Goal: Transaction & Acquisition: Purchase product/service

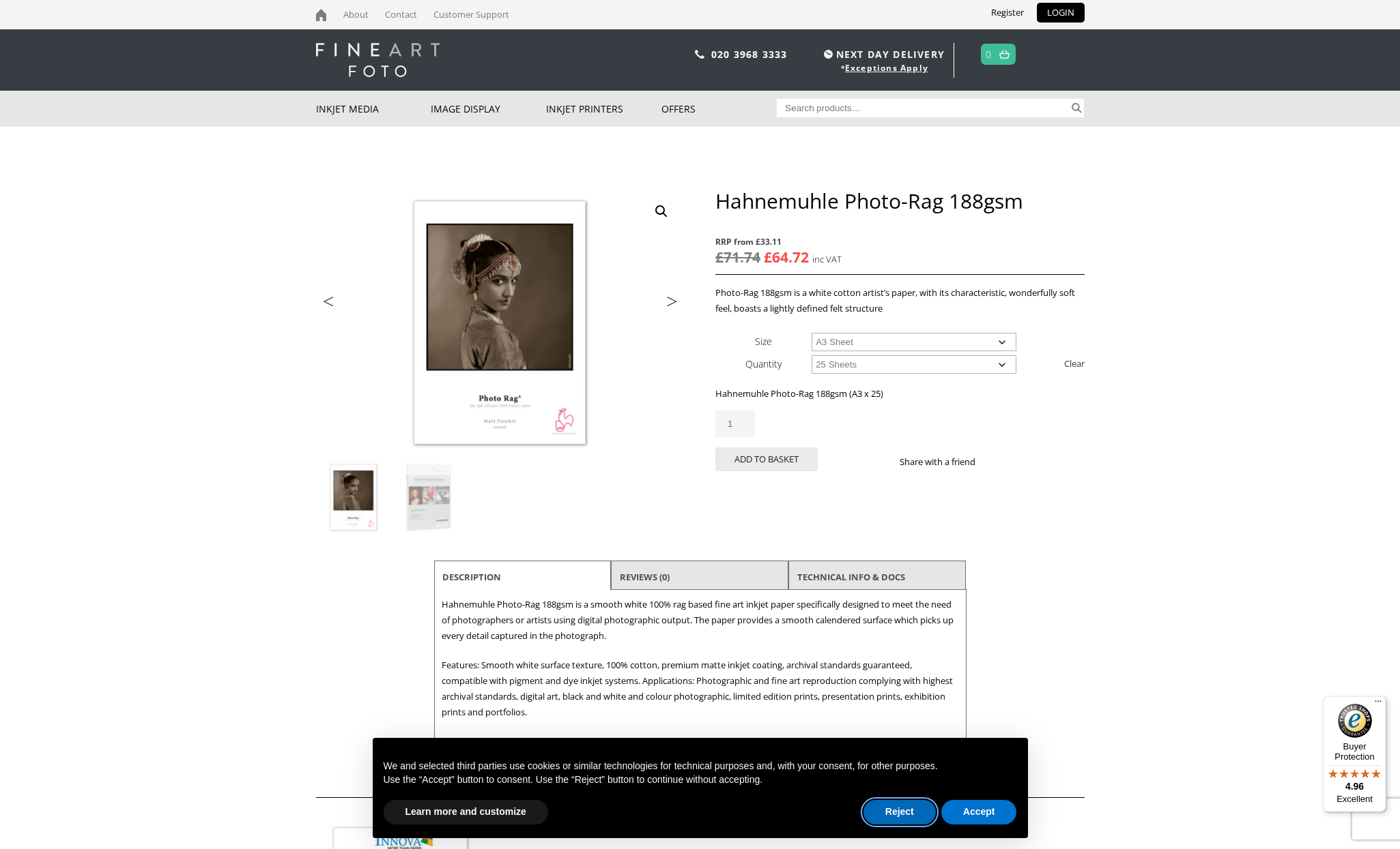
click at [885, 812] on button "Reject" at bounding box center [899, 813] width 72 height 25
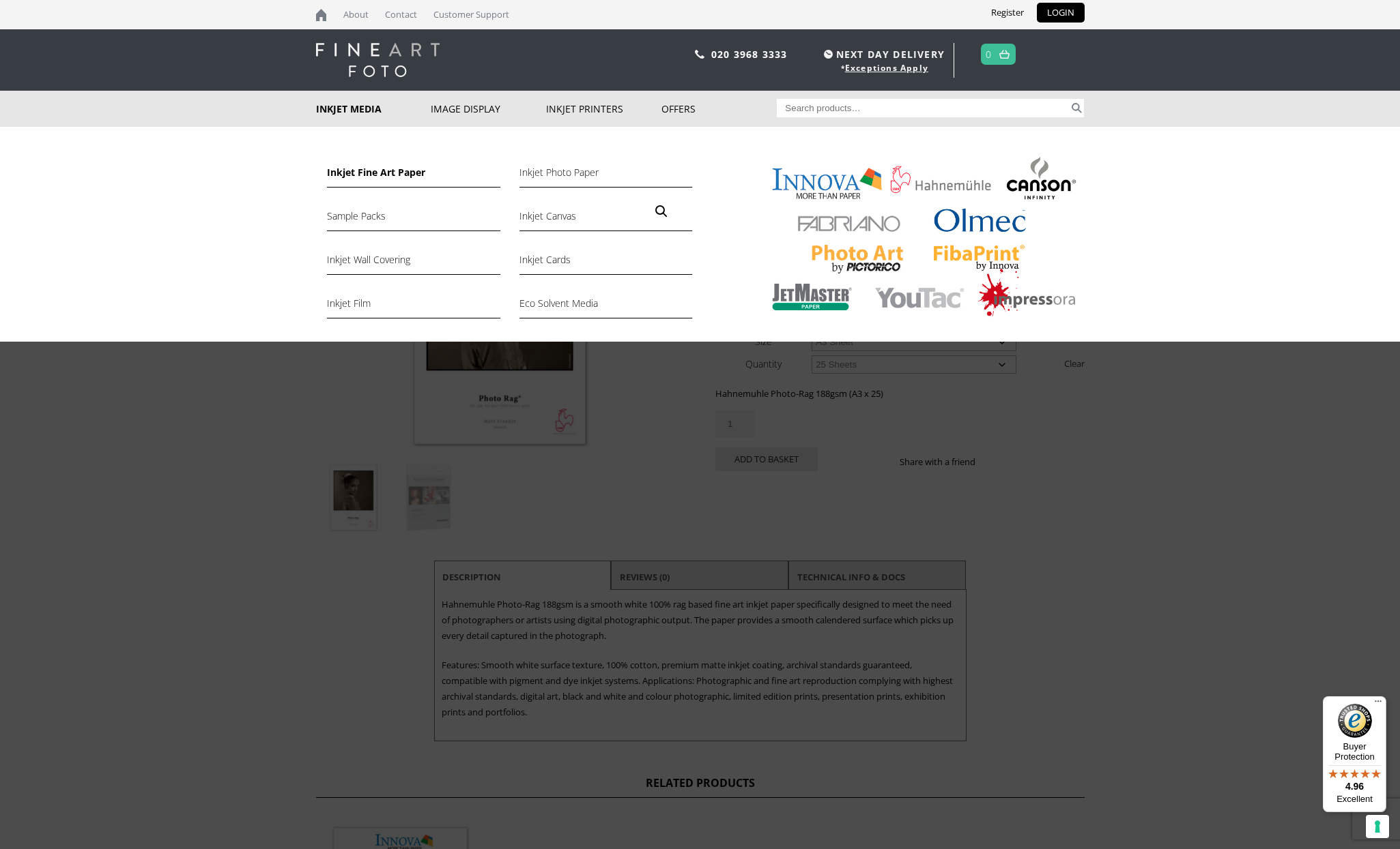
click at [366, 174] on link "Inkjet Fine Art Paper" at bounding box center [414, 176] width 173 height 23
click at [377, 170] on link "Inkjet Fine Art Paper" at bounding box center [414, 176] width 173 height 23
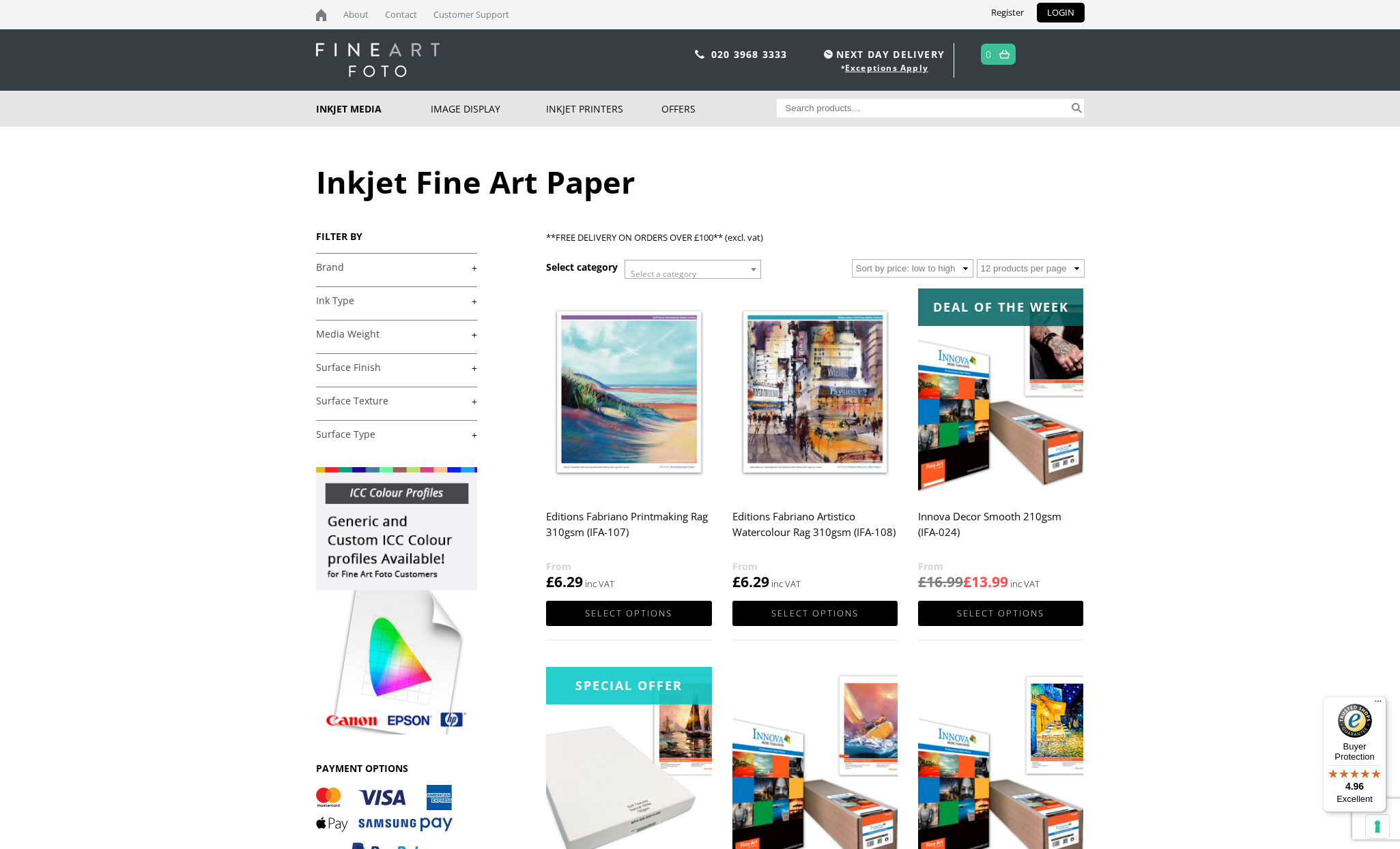
click at [474, 263] on link "+" at bounding box center [396, 268] width 161 height 13
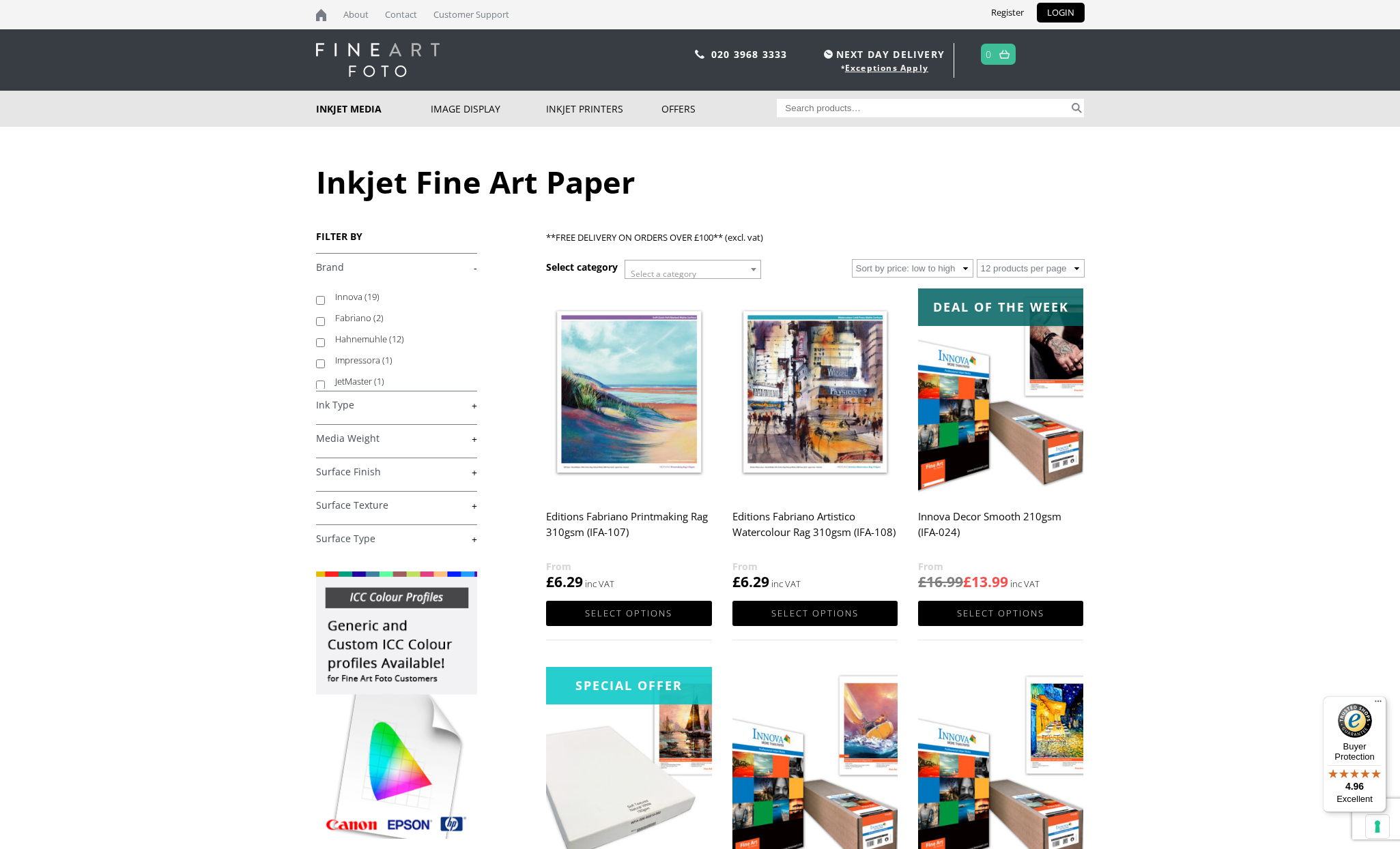
drag, startPoint x: 320, startPoint y: 340, endPoint x: 327, endPoint y: 334, distance: 9.2
click at [320, 340] on input "Hahnemuhle (12)" at bounding box center [320, 343] width 9 height 9
checkbox input "true"
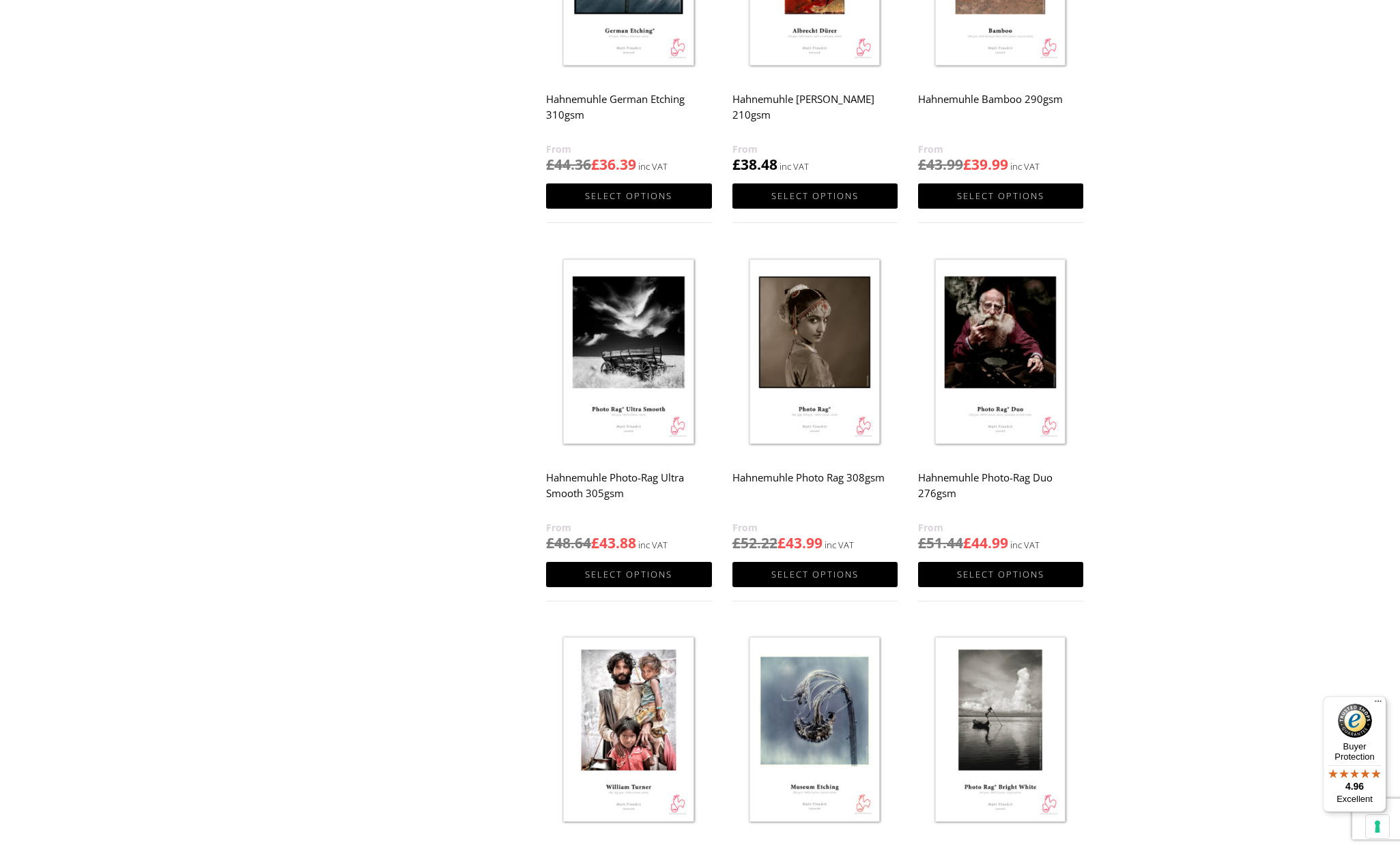
scroll to position [709, 0]
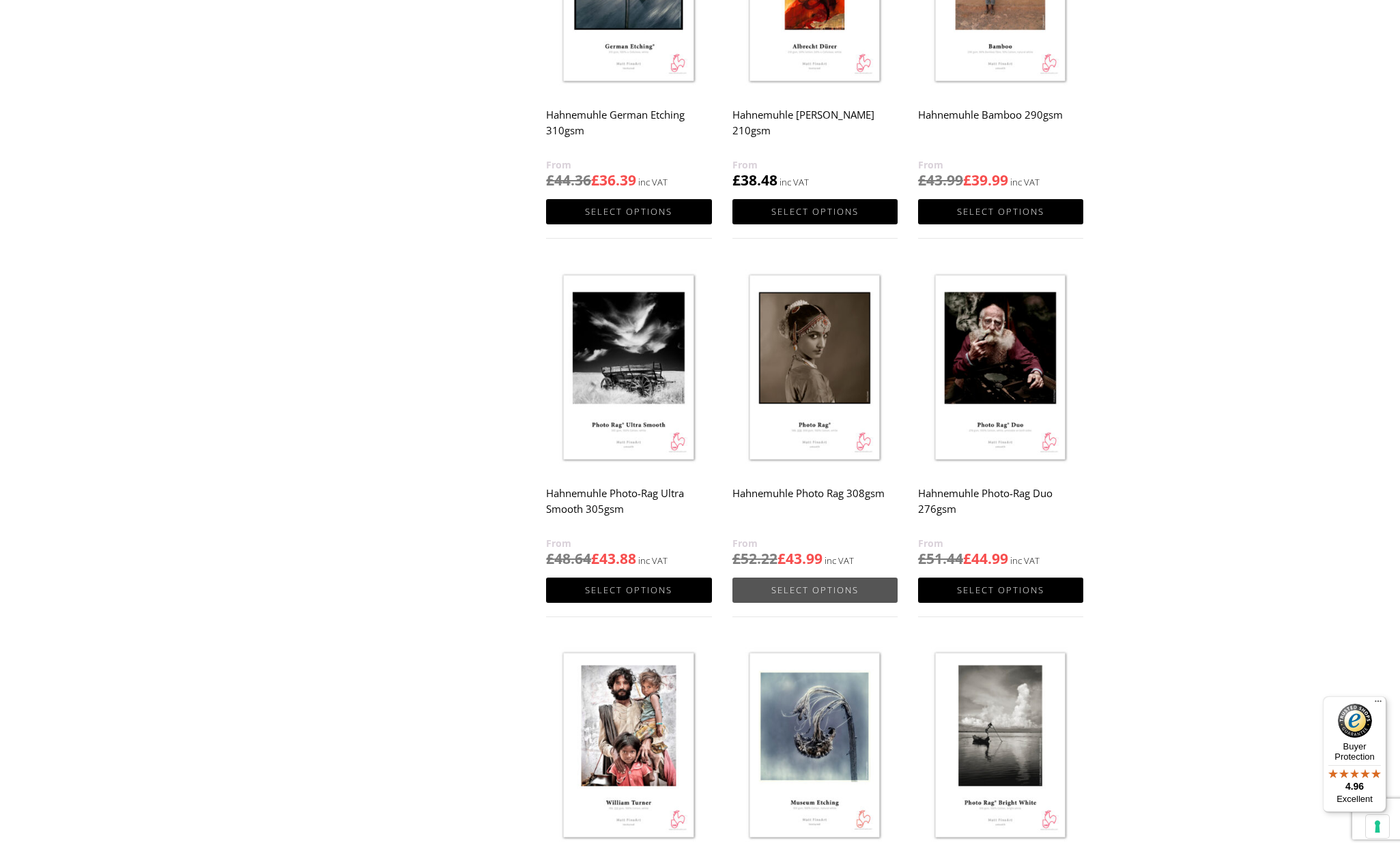
drag, startPoint x: 843, startPoint y: 589, endPoint x: 841, endPoint y: 583, distance: 6.3
click at [843, 589] on link "Select options" at bounding box center [815, 590] width 165 height 25
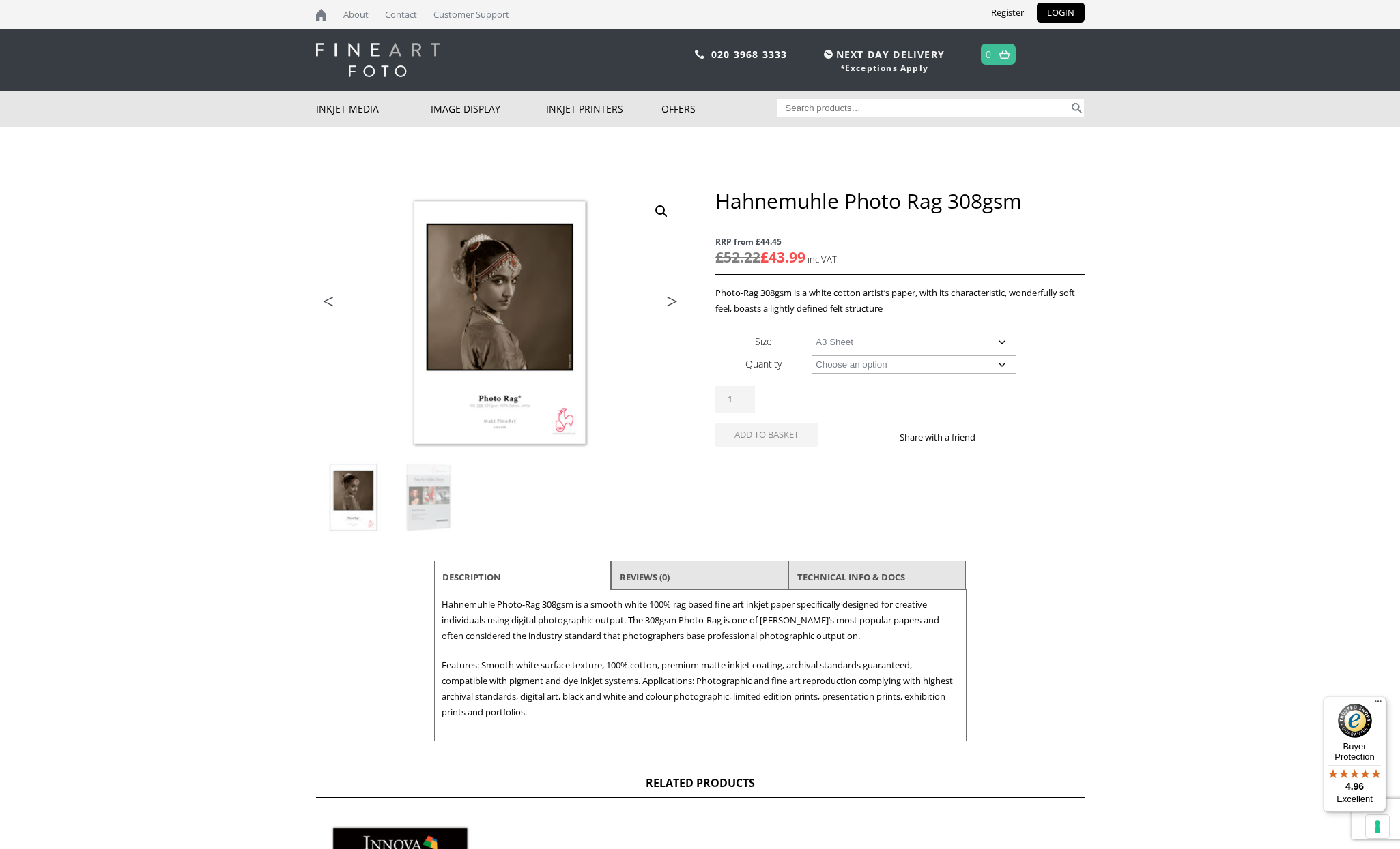
select select "a3-sheet"
select select "25-sheets"
select select "a3-sheet"
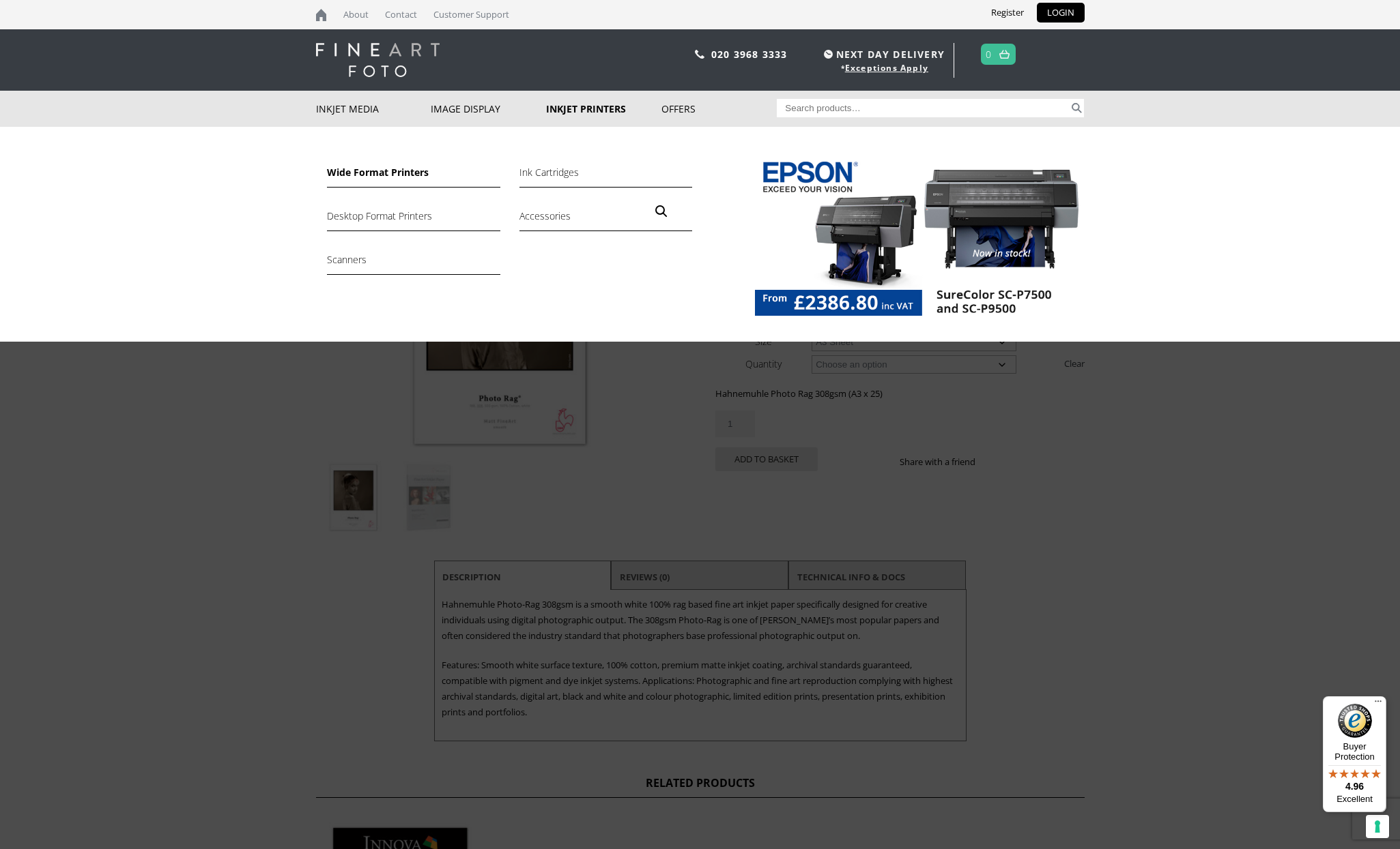
drag, startPoint x: 404, startPoint y: 173, endPoint x: 411, endPoint y: 172, distance: 7.1
click at [404, 173] on link "Wide Format Printers" at bounding box center [414, 176] width 173 height 23
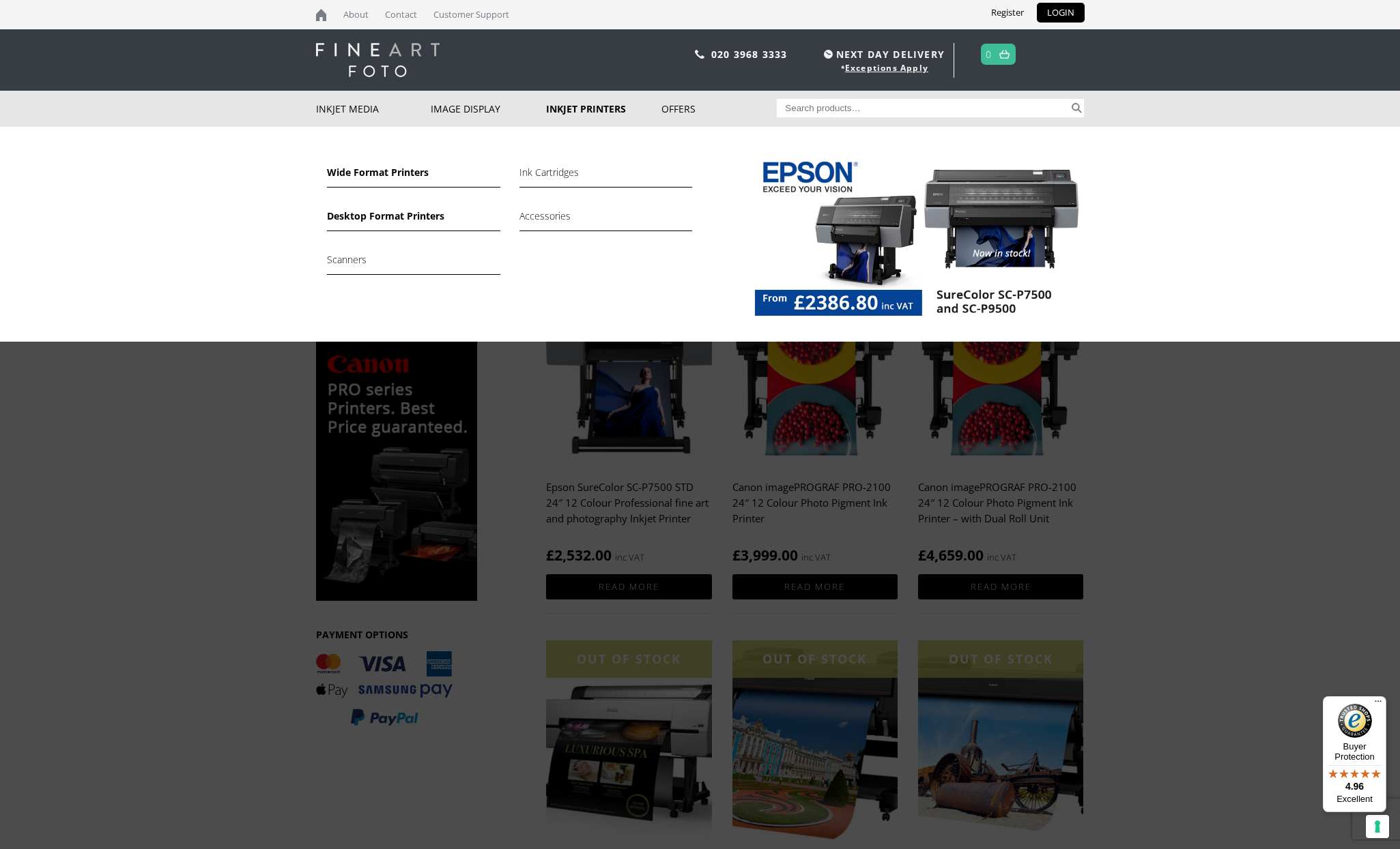
click at [401, 219] on link "Desktop Format Printers" at bounding box center [414, 219] width 173 height 23
